Goal: Task Accomplishment & Management: Use online tool/utility

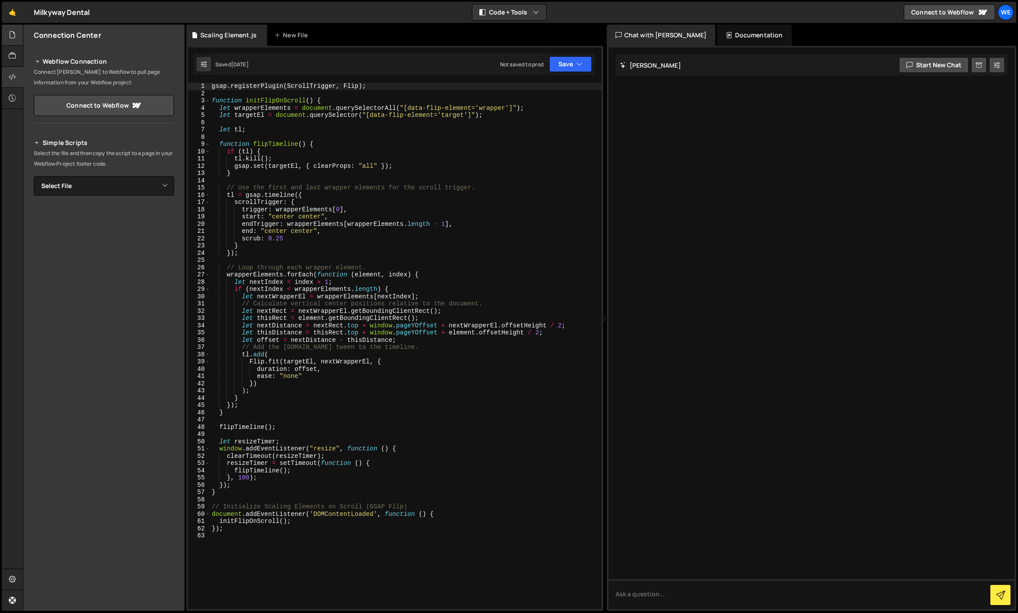
click at [22, 37] on div "Files" at bounding box center [12, 67] width 21 height 84
click at [18, 37] on div at bounding box center [13, 35] width 22 height 21
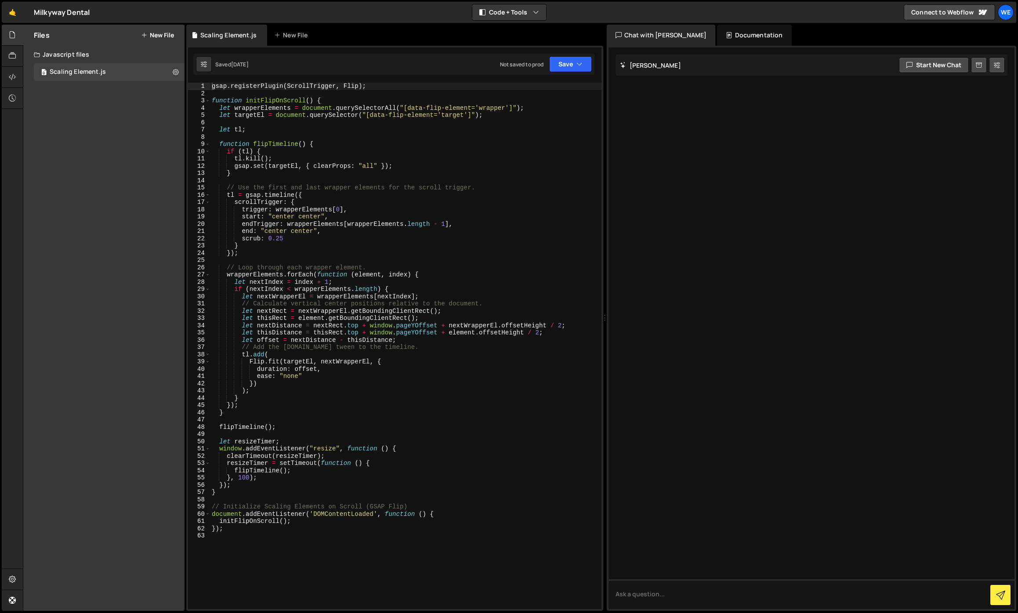
click at [151, 37] on button "New File" at bounding box center [157, 35] width 33 height 7
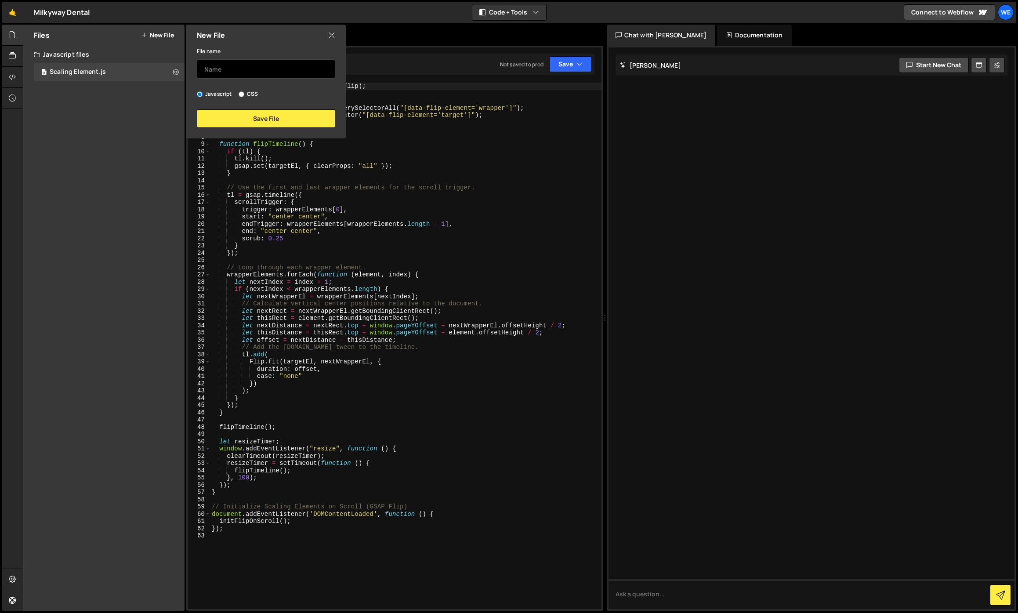
click at [234, 67] on input "text" at bounding box center [266, 68] width 138 height 19
type input "Marquee (Scroll Direction)"
click at [288, 124] on button "Save File" at bounding box center [266, 118] width 138 height 18
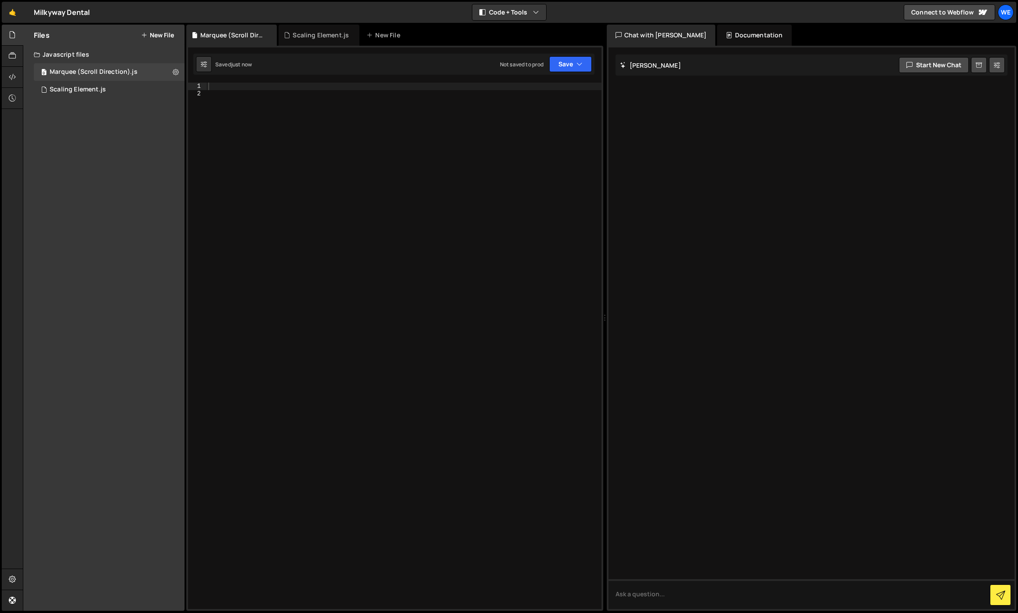
click at [287, 125] on div at bounding box center [403, 353] width 395 height 541
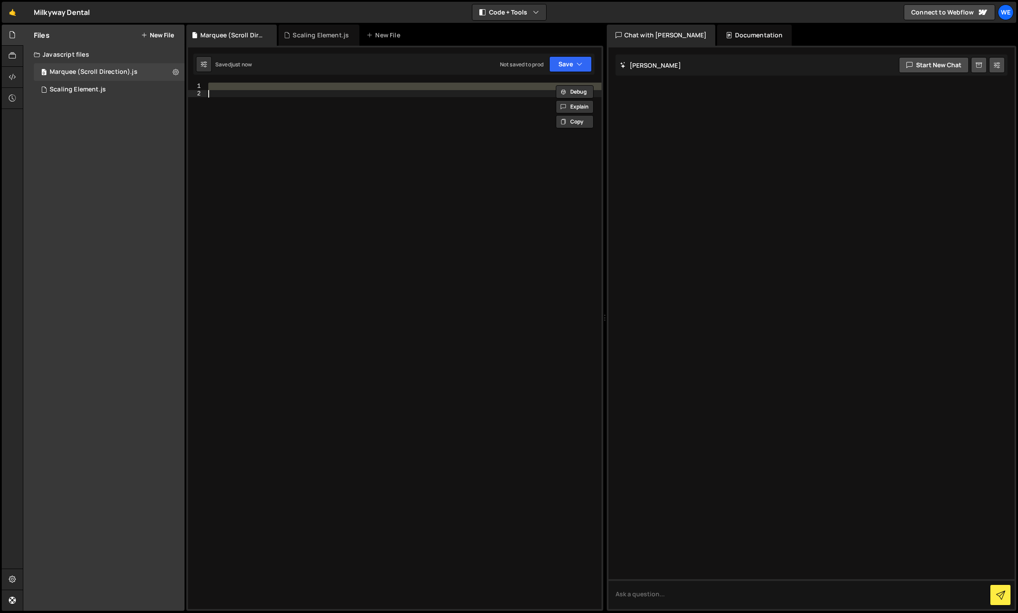
paste textarea "});"
type textarea "});"
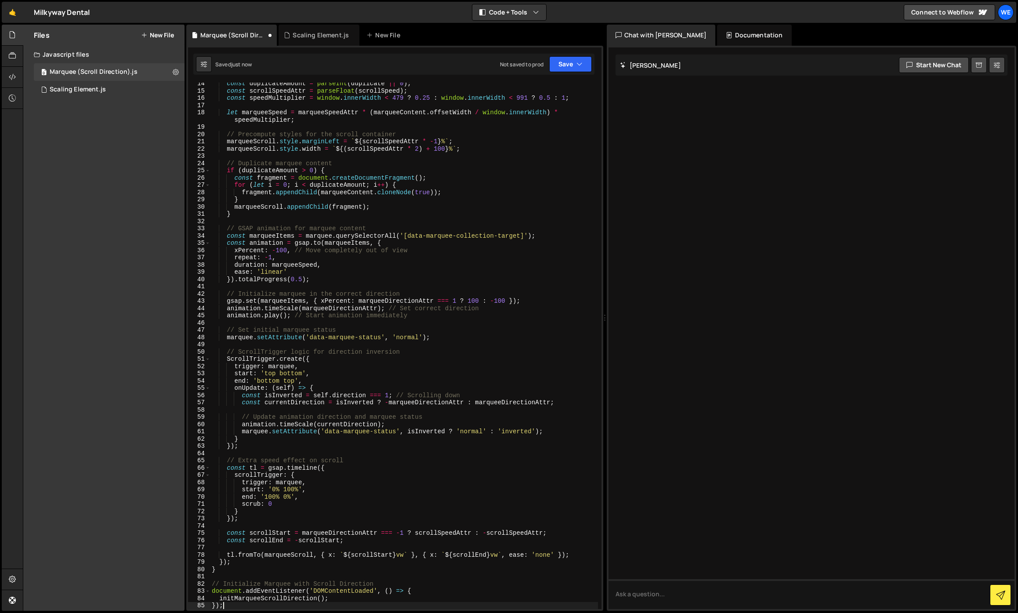
scroll to position [104, 0]
click at [556, 72] on button "Save" at bounding box center [570, 64] width 43 height 16
click at [548, 116] on div "Save to Production S" at bounding box center [540, 114] width 91 height 9
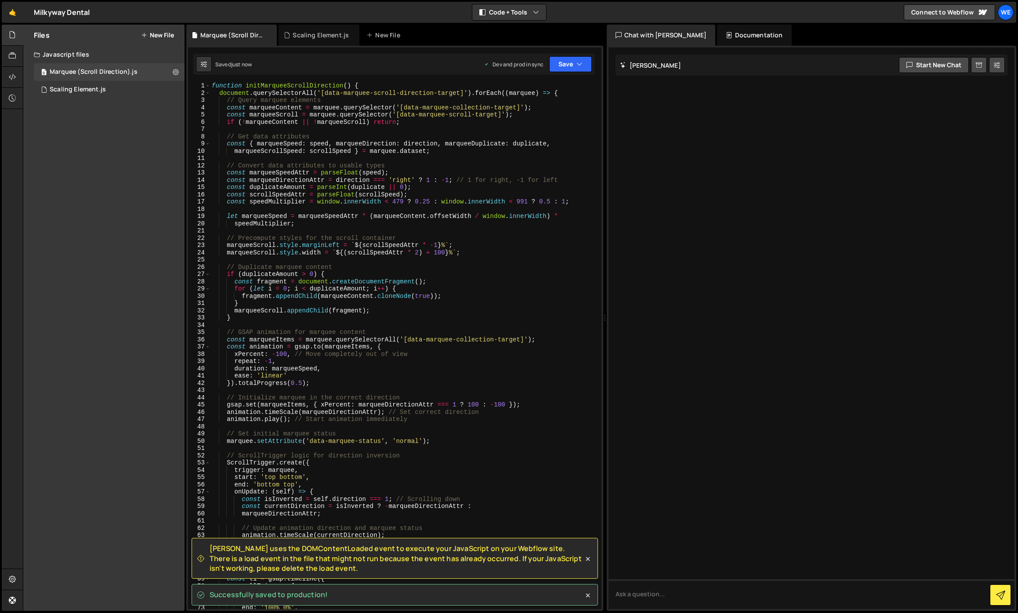
scroll to position [0, 0]
click at [15, 75] on icon at bounding box center [12, 77] width 7 height 10
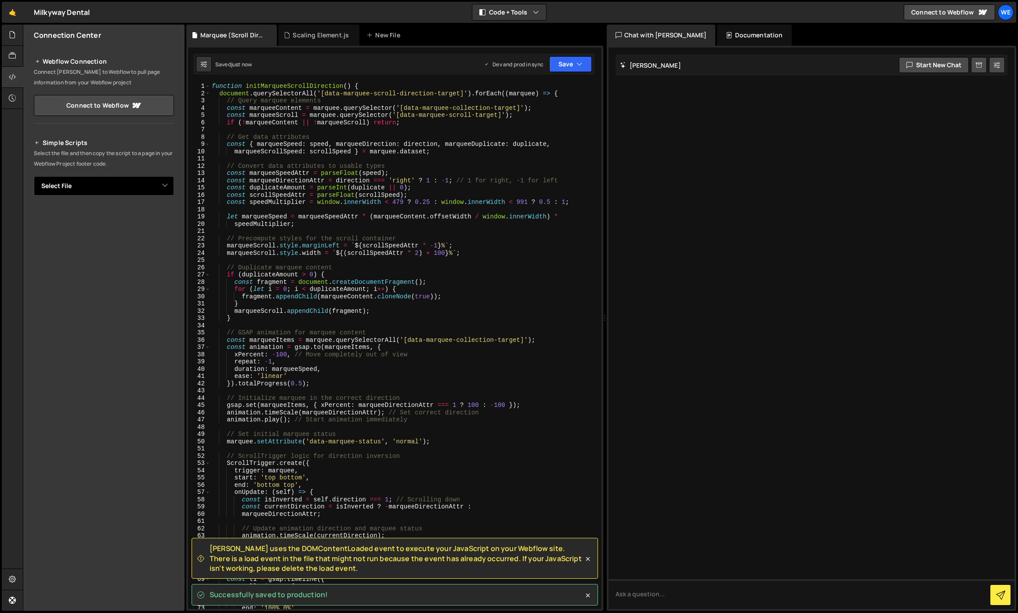
click at [79, 187] on select "Select File Scaling Element.js Marquee (Scroll Direction).js" at bounding box center [104, 185] width 140 height 19
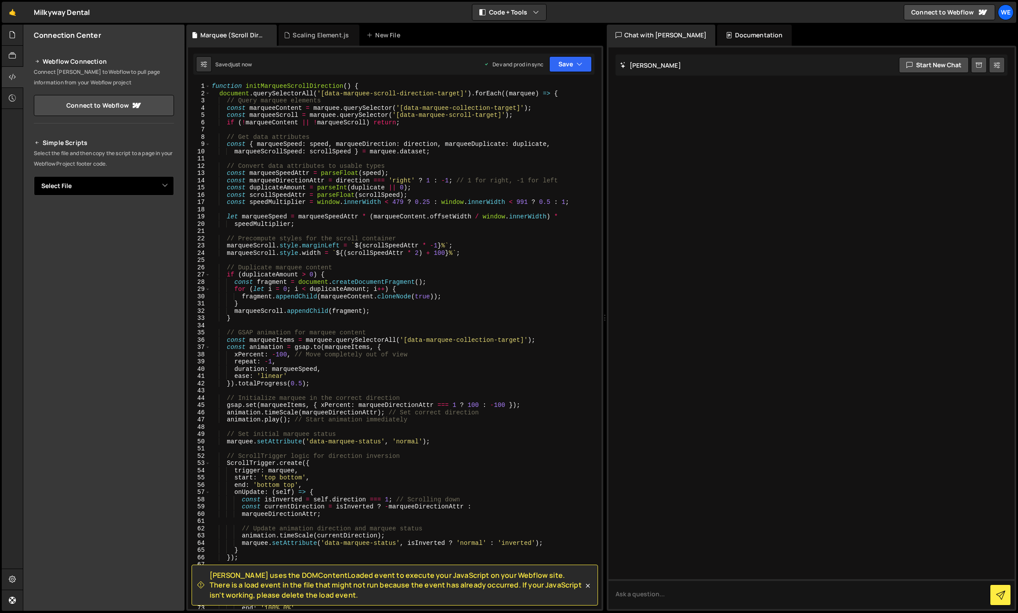
select select "44669"
click at [34, 176] on select "Select File Scaling Element.js Marquee (Scroll Direction).js" at bounding box center [104, 185] width 140 height 19
click at [172, 216] on button "Button group with nested dropdown" at bounding box center [168, 215] width 12 height 18
click at [143, 247] on link "Copy Production js" at bounding box center [137, 244] width 73 height 12
click at [78, 191] on select "Select File Scaling Element.js Marquee (Scroll Direction).js" at bounding box center [104, 185] width 140 height 19
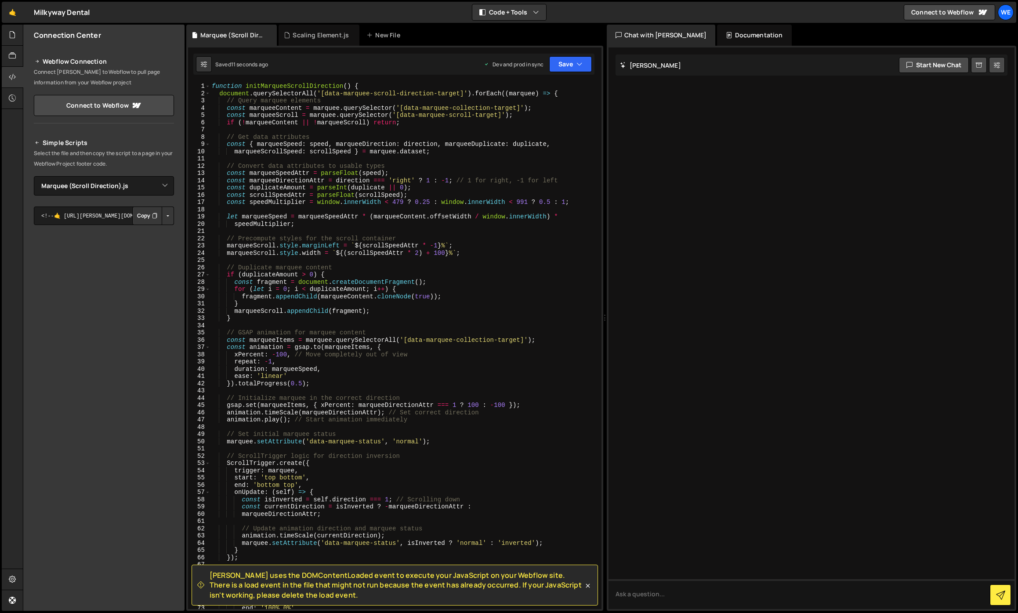
click at [166, 215] on button "Button group with nested dropdown" at bounding box center [168, 215] width 12 height 18
click at [139, 244] on link "Copy Production js" at bounding box center [137, 244] width 73 height 12
